Goal: Navigation & Orientation: Find specific page/section

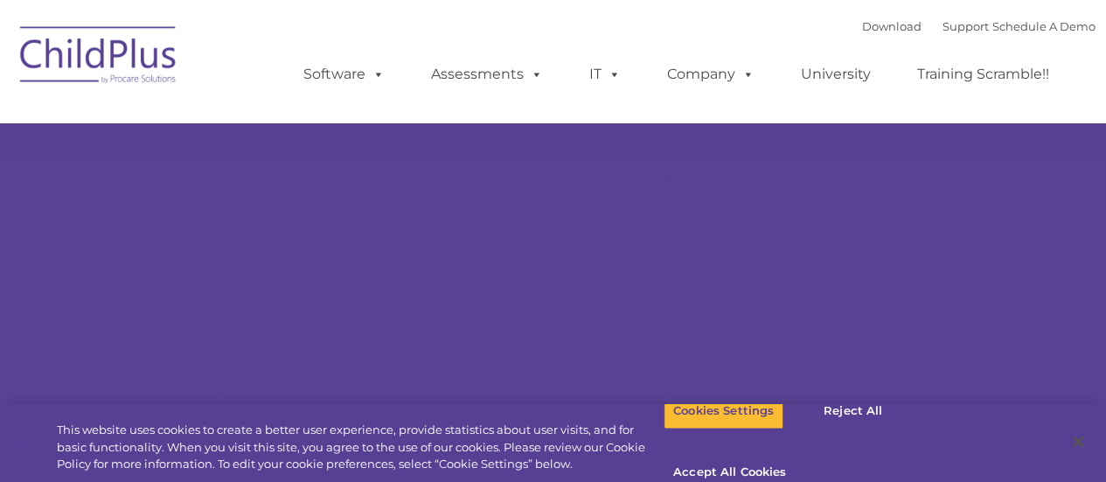
type input ""
select select "MEDIUM"
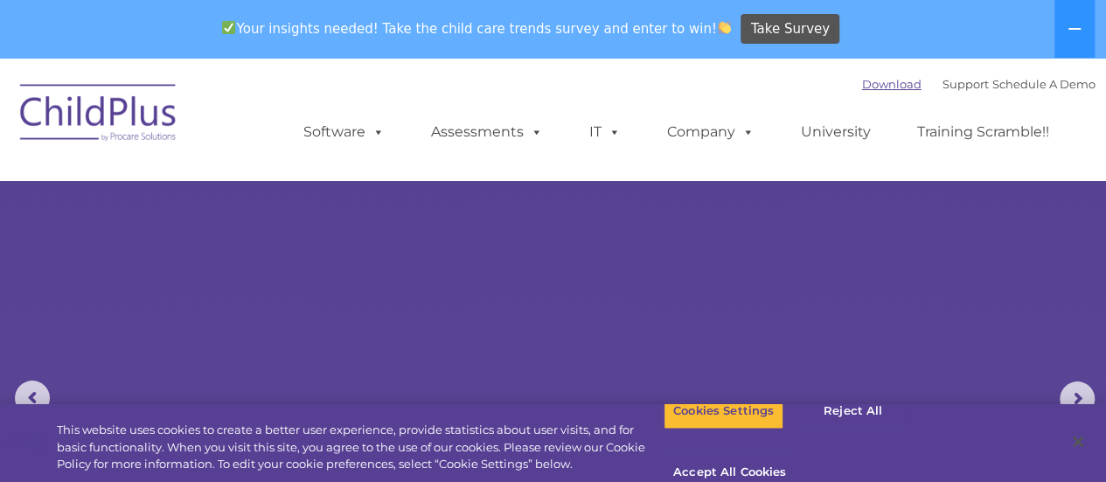
click at [862, 84] on link "Download" at bounding box center [891, 84] width 59 height 14
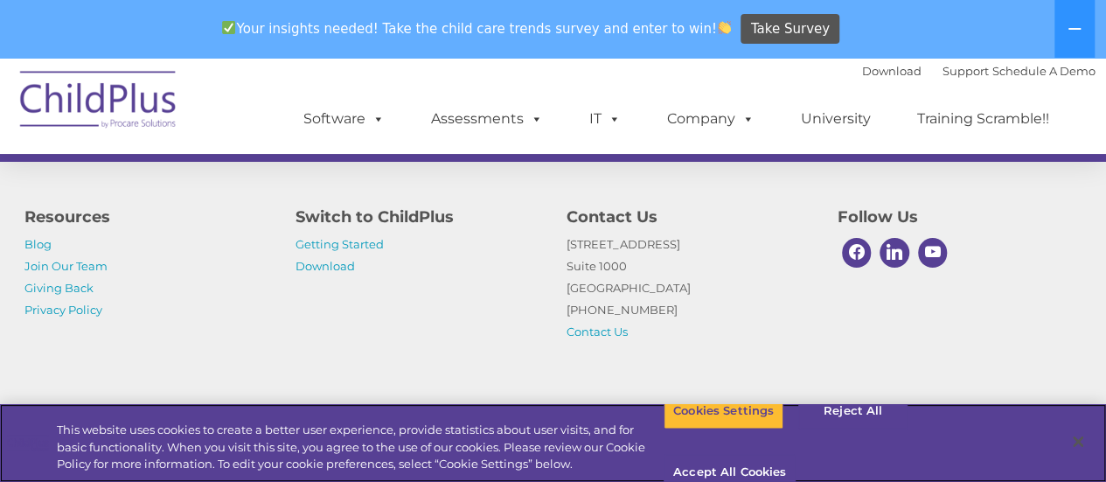
scroll to position [1297, 0]
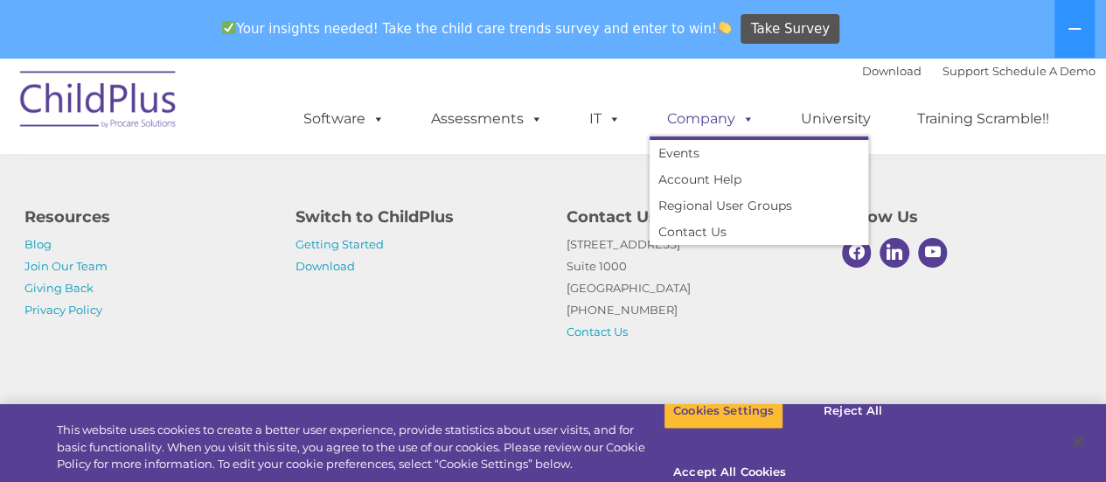
click at [683, 122] on link "Company" at bounding box center [711, 118] width 122 height 35
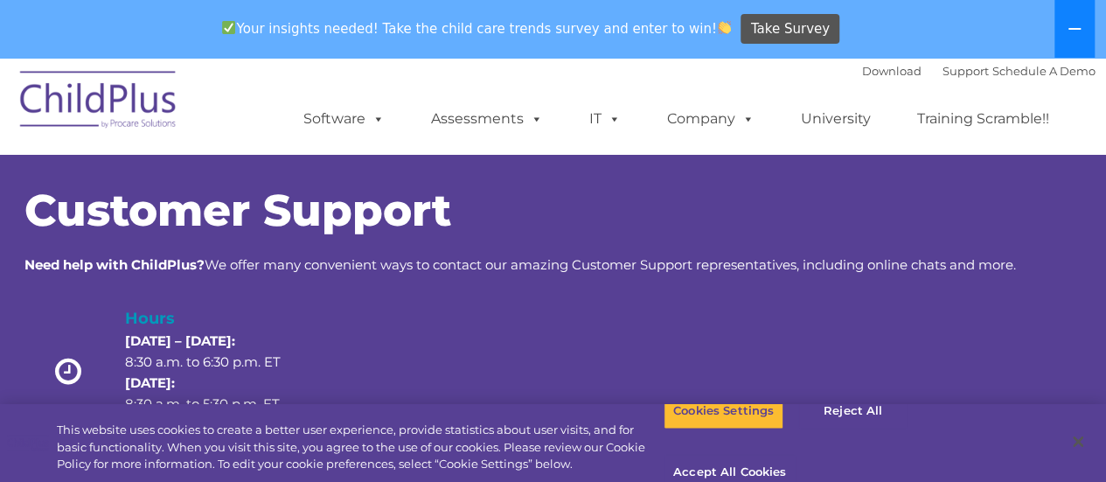
click at [1063, 24] on button at bounding box center [1074, 29] width 40 height 58
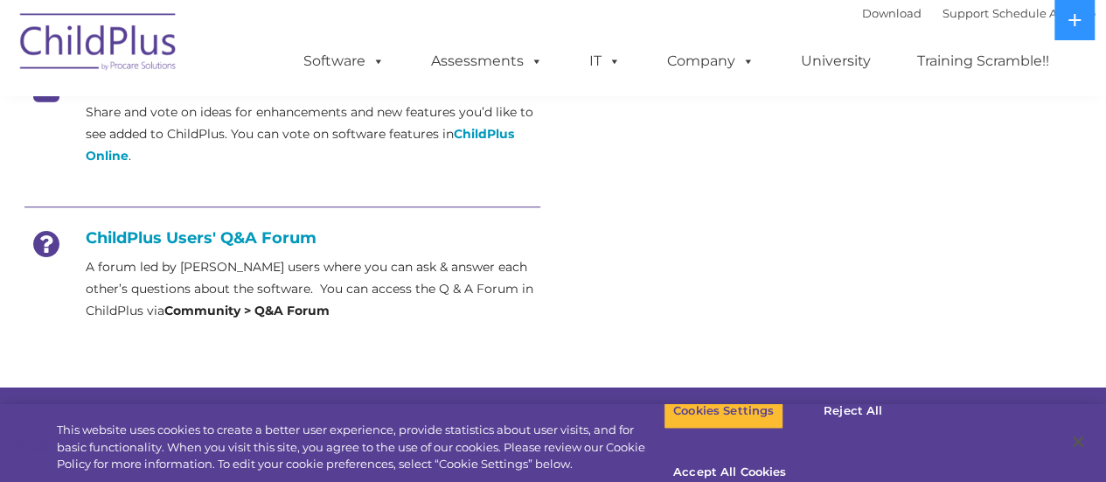
scroll to position [798, 0]
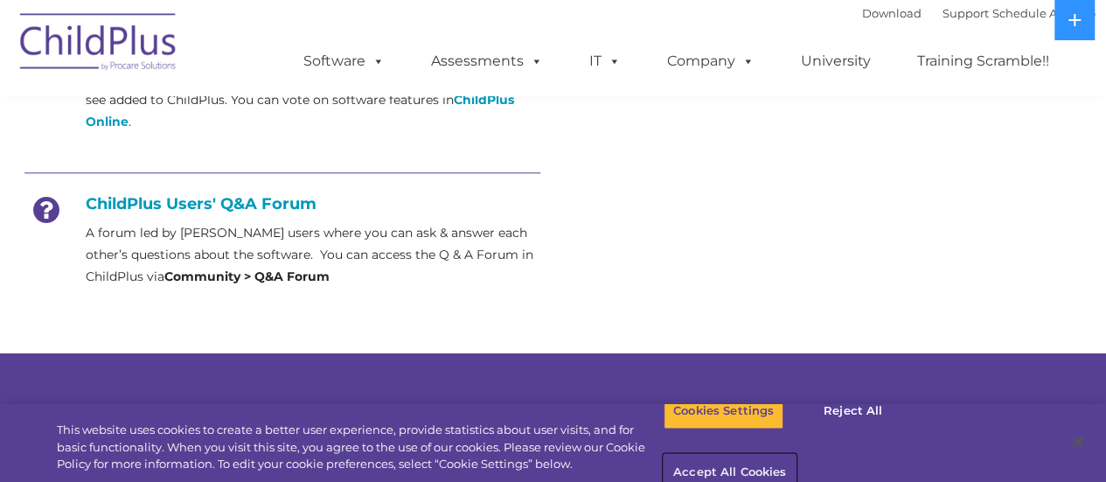
click at [796, 455] on button "Accept All Cookies" at bounding box center [730, 473] width 132 height 37
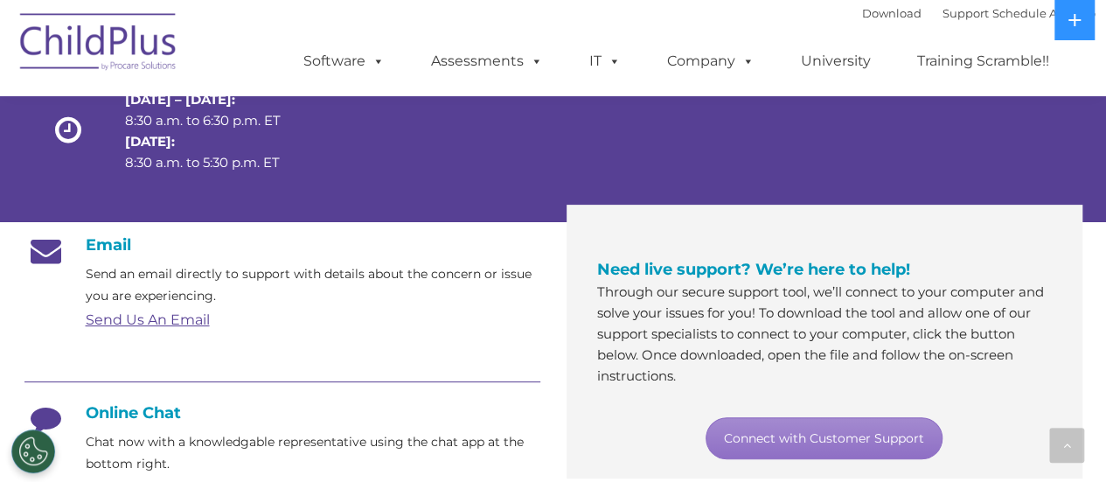
scroll to position [0, 0]
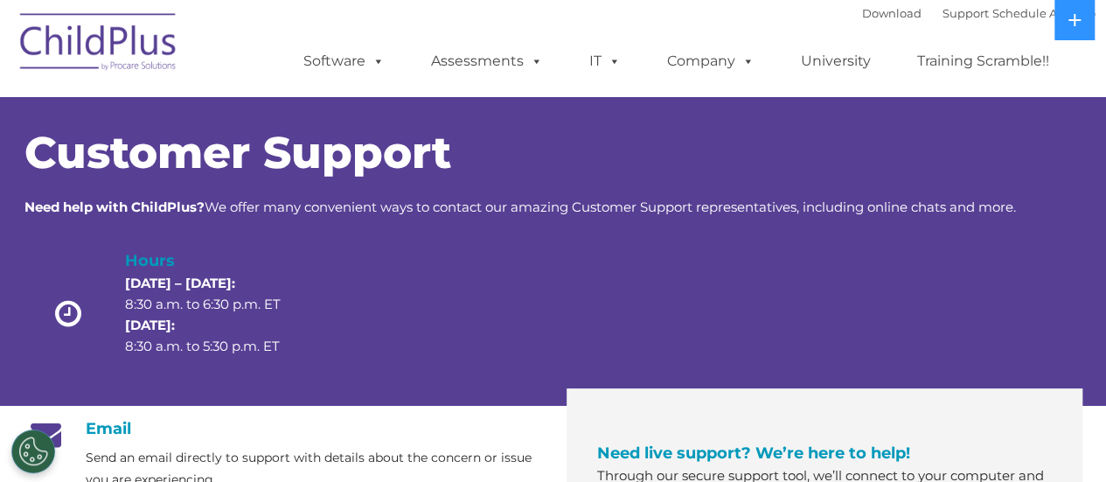
click at [149, 38] on img at bounding box center [98, 44] width 175 height 87
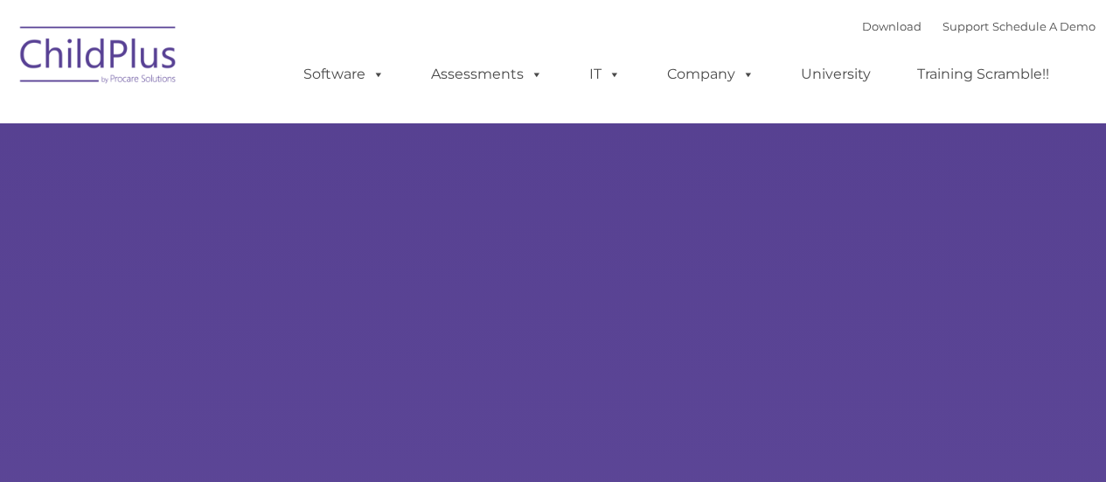
type input ""
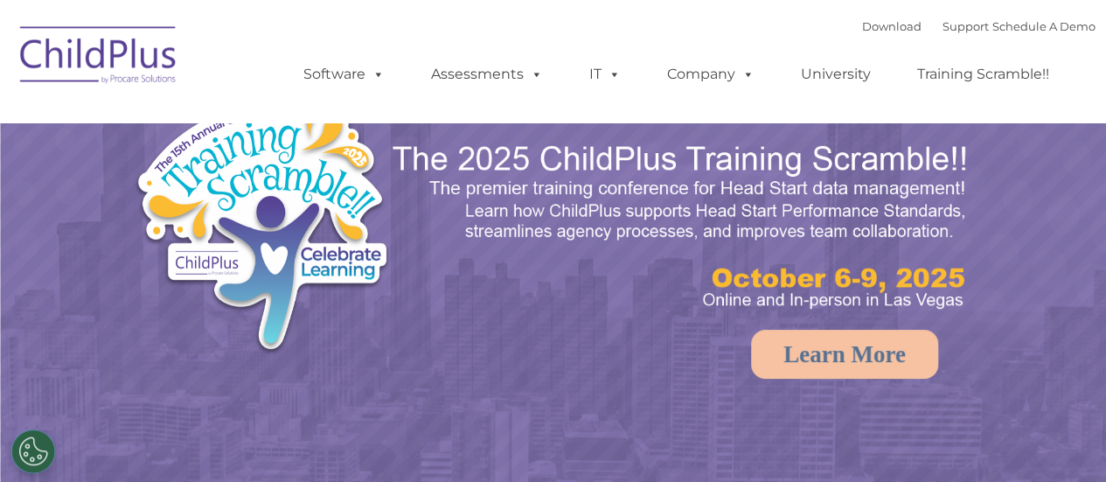
select select "MEDIUM"
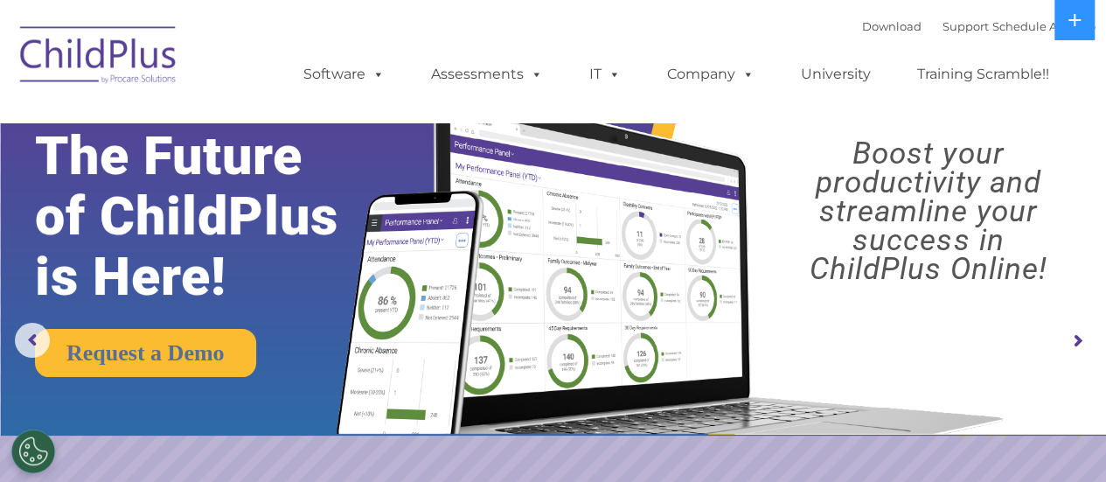
click at [1075, 341] on rs-arrow at bounding box center [1077, 340] width 35 height 35
click at [1074, 344] on rs-arrow at bounding box center [1077, 340] width 35 height 35
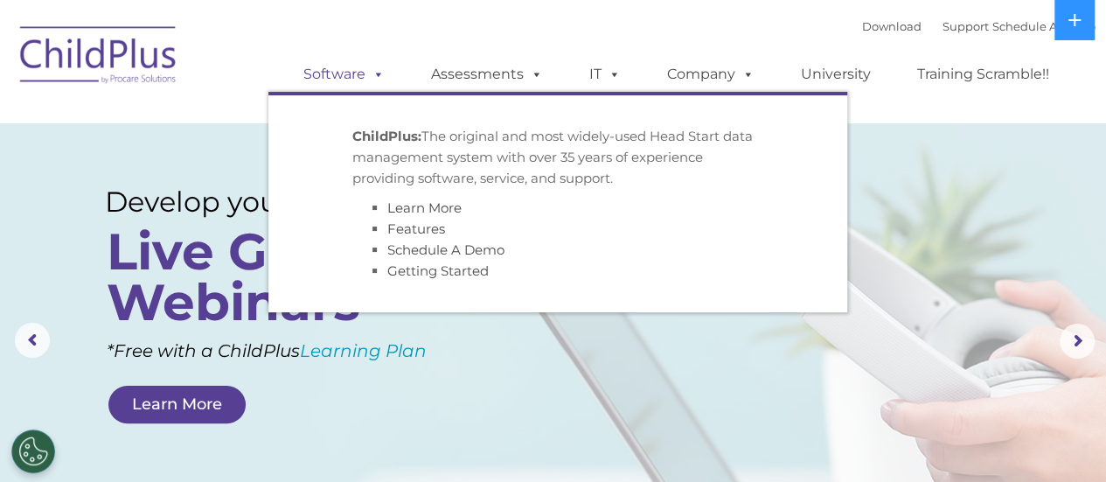
click at [346, 78] on link "Software" at bounding box center [344, 74] width 116 height 35
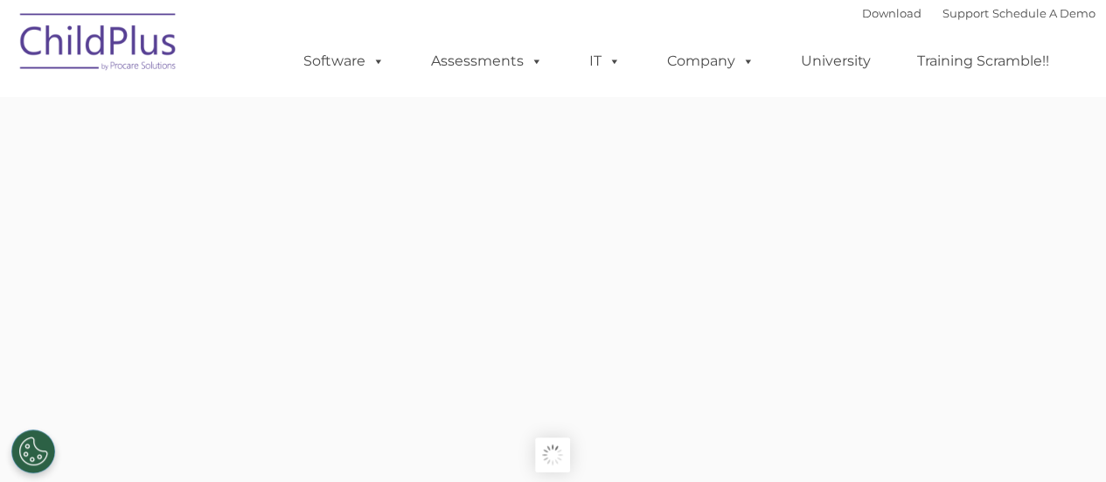
type input ""
